Goal: Task Accomplishment & Management: Complete application form

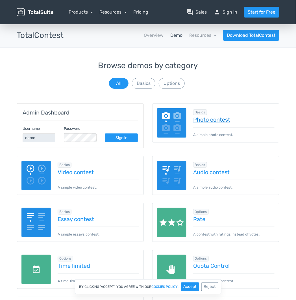
click at [211, 121] on link "Photo contest" at bounding box center [233, 120] width 81 height 6
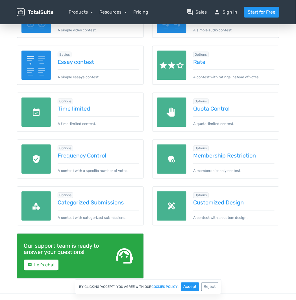
scroll to position [44, 0]
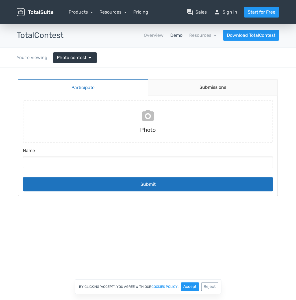
click at [152, 122] on input "file" at bounding box center [148, 121] width 255 height 42
type input "C:\fakepath\Planche-Ron_Consquences of Global Warming.jpg"
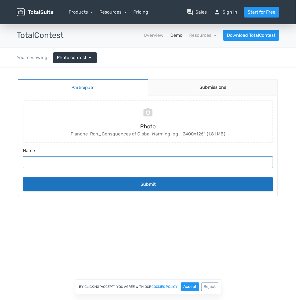
click at [57, 162] on input "Name" at bounding box center [148, 162] width 251 height 12
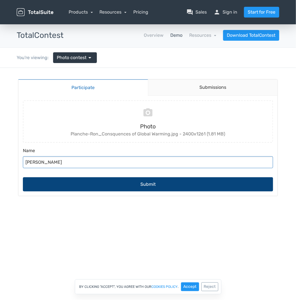
type input "[PERSON_NAME]"
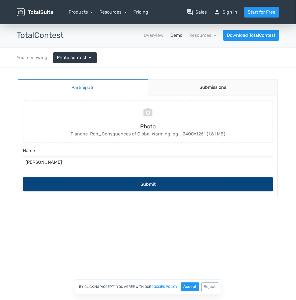
click at [149, 184] on button "Submit" at bounding box center [148, 184] width 251 height 14
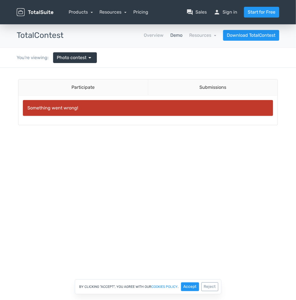
click at [191, 108] on div "Something went wrong!" at bounding box center [148, 108] width 251 height 16
click at [93, 57] on link "Photo contest arrow_drop_down" at bounding box center [75, 57] width 44 height 11
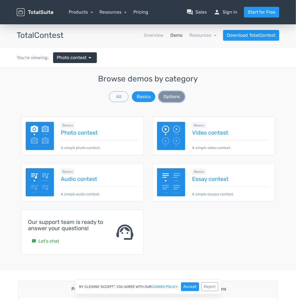
click at [179, 99] on button "Options" at bounding box center [172, 96] width 26 height 11
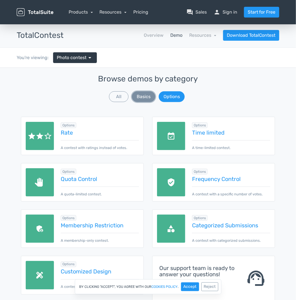
click at [145, 94] on button "Basics" at bounding box center [143, 96] width 23 height 11
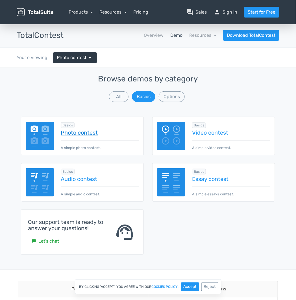
click at [80, 130] on link "Photo contest" at bounding box center [100, 133] width 78 height 6
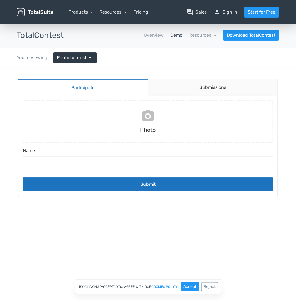
click at [146, 117] on input "file" at bounding box center [148, 121] width 255 height 42
type input "C:\fakepath\Planche-Ron_Consquences of Global Warming.jpg"
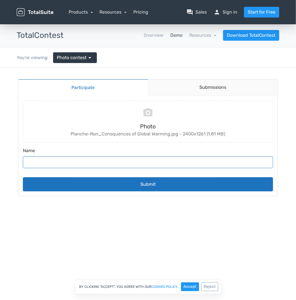
click at [57, 161] on input "Name" at bounding box center [148, 162] width 251 height 12
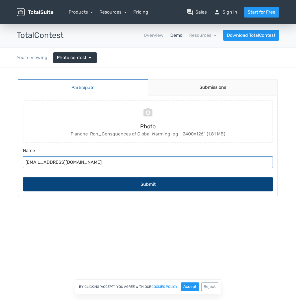
type input "RonPlanche@gmail.com"
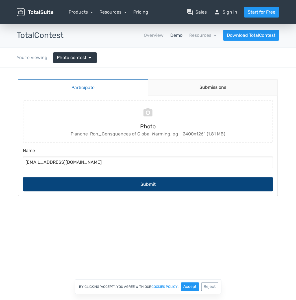
click at [146, 181] on button "Submit" at bounding box center [148, 184] width 251 height 14
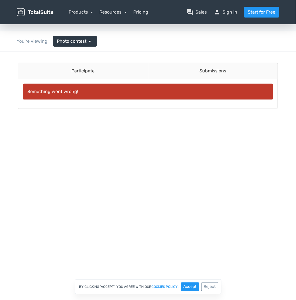
scroll to position [28, 0]
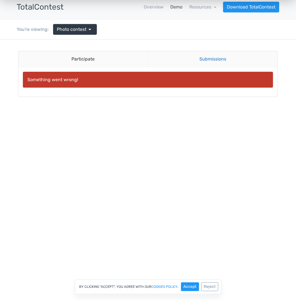
drag, startPoint x: 144, startPoint y: 83, endPoint x: 207, endPoint y: 60, distance: 66.7
click at [207, 60] on link "Submissions" at bounding box center [213, 59] width 130 height 16
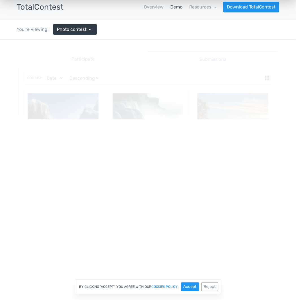
click at [208, 59] on link "Submissions" at bounding box center [213, 59] width 130 height 17
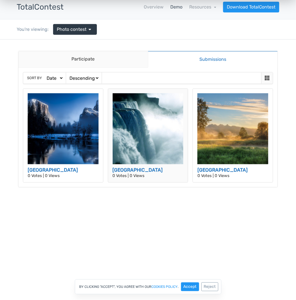
drag, startPoint x: 144, startPoint y: 144, endPoint x: 138, endPoint y: 151, distance: 8.7
click at [138, 151] on img at bounding box center [148, 128] width 71 height 71
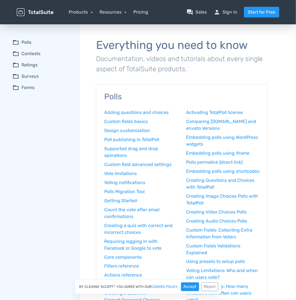
click at [18, 54] on span "folder_open" at bounding box center [15, 53] width 7 height 7
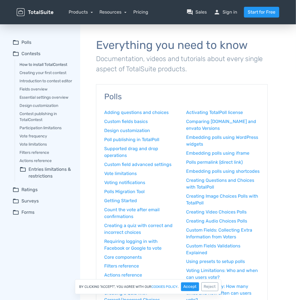
click at [39, 64] on link "How to install TotalContest" at bounding box center [46, 65] width 53 height 6
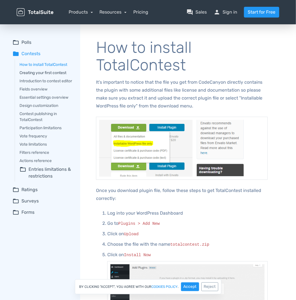
click at [43, 73] on link "Creating your first contest" at bounding box center [46, 73] width 53 height 6
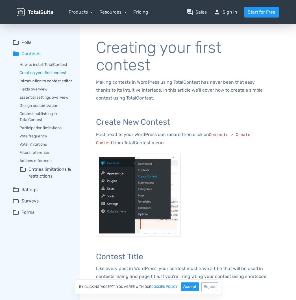
click at [51, 81] on link "Introduction to contest editor" at bounding box center [46, 81] width 53 height 6
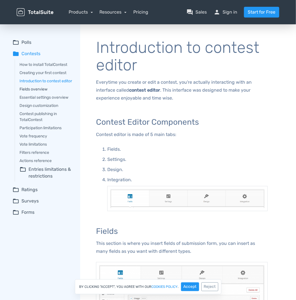
click at [35, 92] on link "Fields overview" at bounding box center [46, 89] width 53 height 6
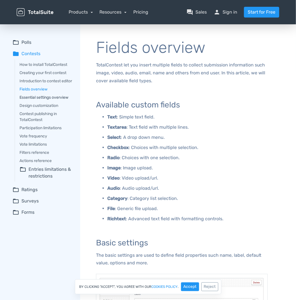
click at [35, 100] on link "Essential settings overview" at bounding box center [46, 97] width 53 height 6
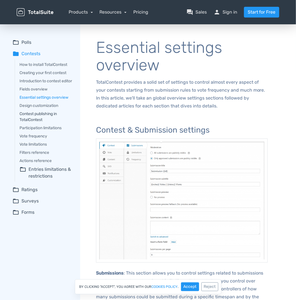
click at [30, 119] on link "Contest publishing in TotalContest" at bounding box center [46, 117] width 53 height 12
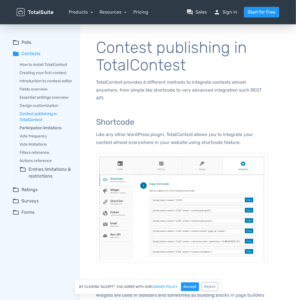
click at [37, 131] on link "Participation limitations" at bounding box center [46, 128] width 53 height 6
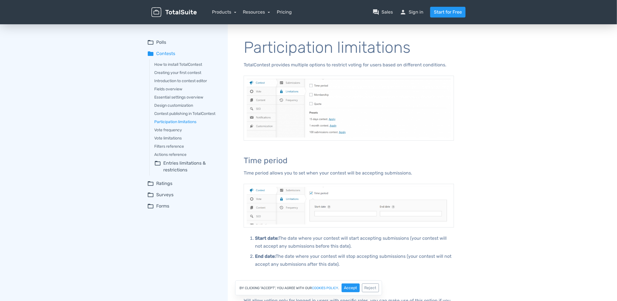
drag, startPoint x: 68, startPoint y: 203, endPoint x: 184, endPoint y: 227, distance: 118.8
click at [180, 137] on link "Vote limitations" at bounding box center [187, 138] width 66 height 6
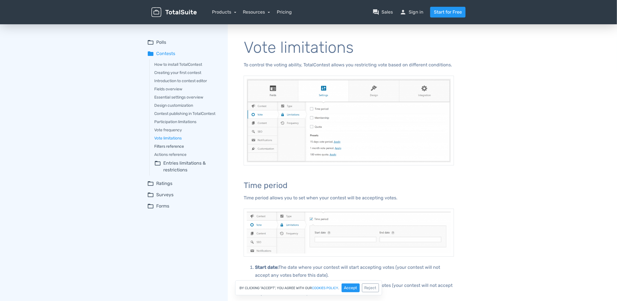
click at [179, 145] on link "Filters reference" at bounding box center [187, 147] width 66 height 6
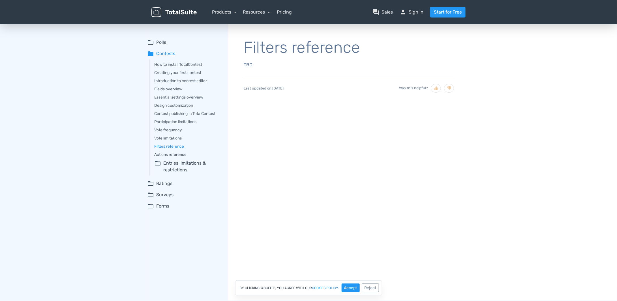
click at [181, 155] on link "Actions reference" at bounding box center [187, 155] width 66 height 6
click at [177, 165] on summary "folder_open Entries limitations & restrictions" at bounding box center [187, 167] width 66 height 14
click at [170, 179] on link "Participation frequency" at bounding box center [190, 181] width 59 height 6
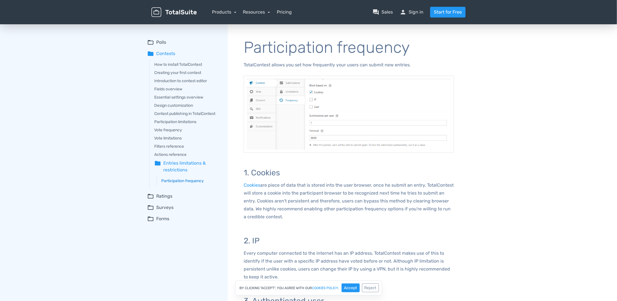
click at [170, 181] on link "Participation frequency" at bounding box center [190, 181] width 59 height 6
click at [289, 14] on link "Pricing" at bounding box center [284, 12] width 15 height 7
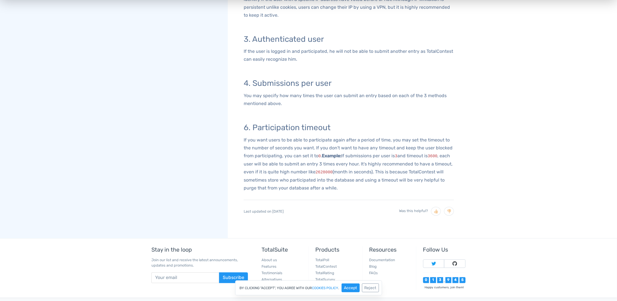
scroll to position [232, 0]
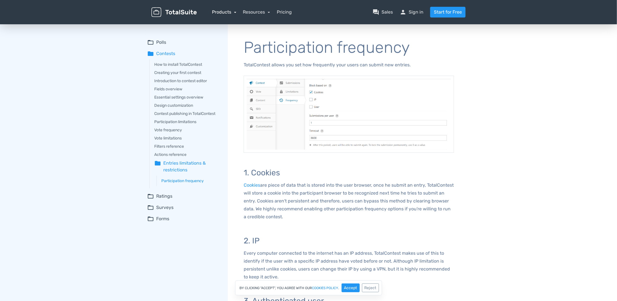
click at [214, 12] on link "Products" at bounding box center [224, 11] width 24 height 5
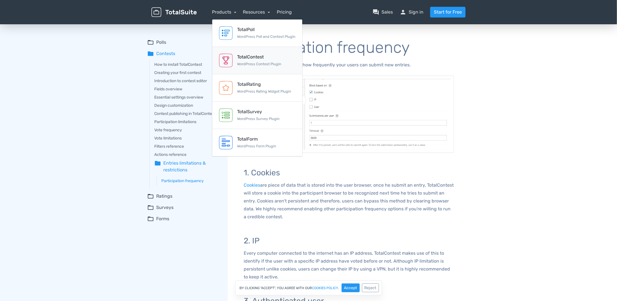
click at [253, 57] on div "TotalContest" at bounding box center [259, 57] width 44 height 7
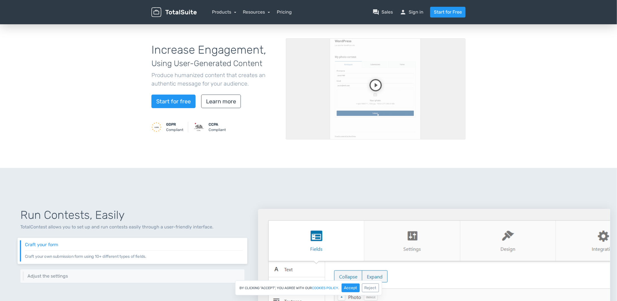
scroll to position [113, 0]
